Goal: Information Seeking & Learning: Find specific fact

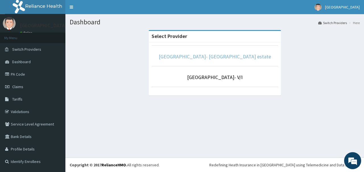
click at [200, 56] on link "[GEOGRAPHIC_DATA]- [GEOGRAPHIC_DATA] estate" at bounding box center [214, 56] width 112 height 7
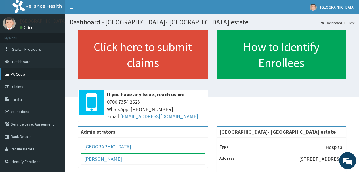
click at [20, 72] on link "PA Code" at bounding box center [32, 74] width 65 height 12
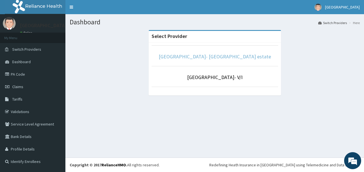
click at [203, 56] on link "[GEOGRAPHIC_DATA]- [GEOGRAPHIC_DATA] estate" at bounding box center [214, 56] width 112 height 7
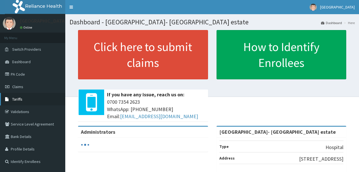
click at [19, 99] on span "Tariffs" at bounding box center [17, 99] width 10 height 5
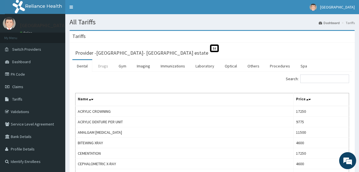
click at [101, 64] on link "Drugs" at bounding box center [103, 66] width 19 height 12
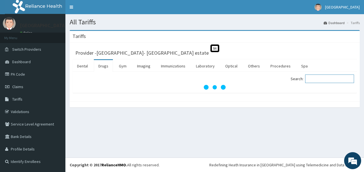
click at [328, 79] on input "Search:" at bounding box center [329, 79] width 49 height 9
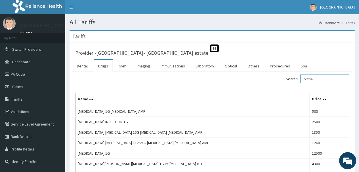
type input "ceftria"
